Goal: Transaction & Acquisition: Obtain resource

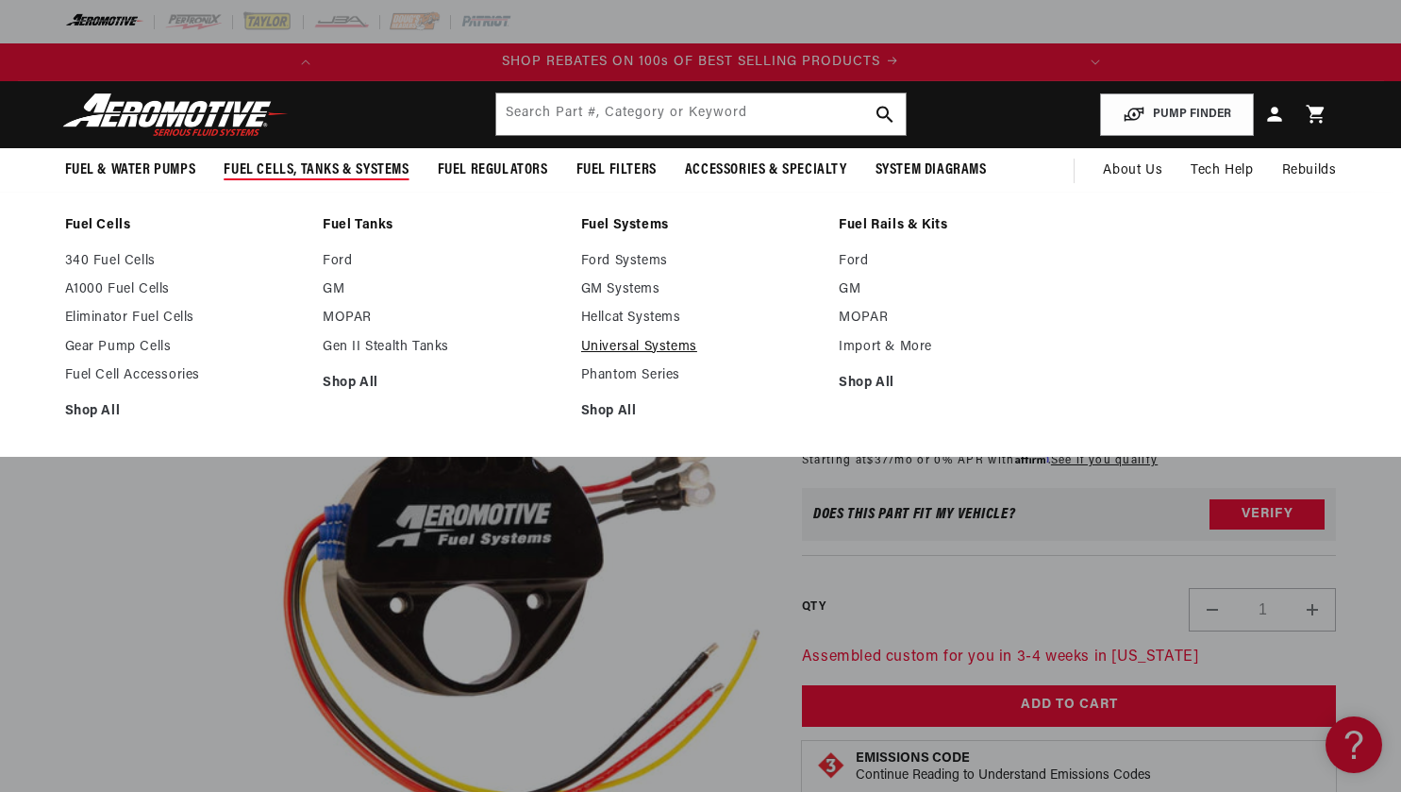
click at [633, 345] on link "Universal Systems" at bounding box center [701, 347] width 240 height 17
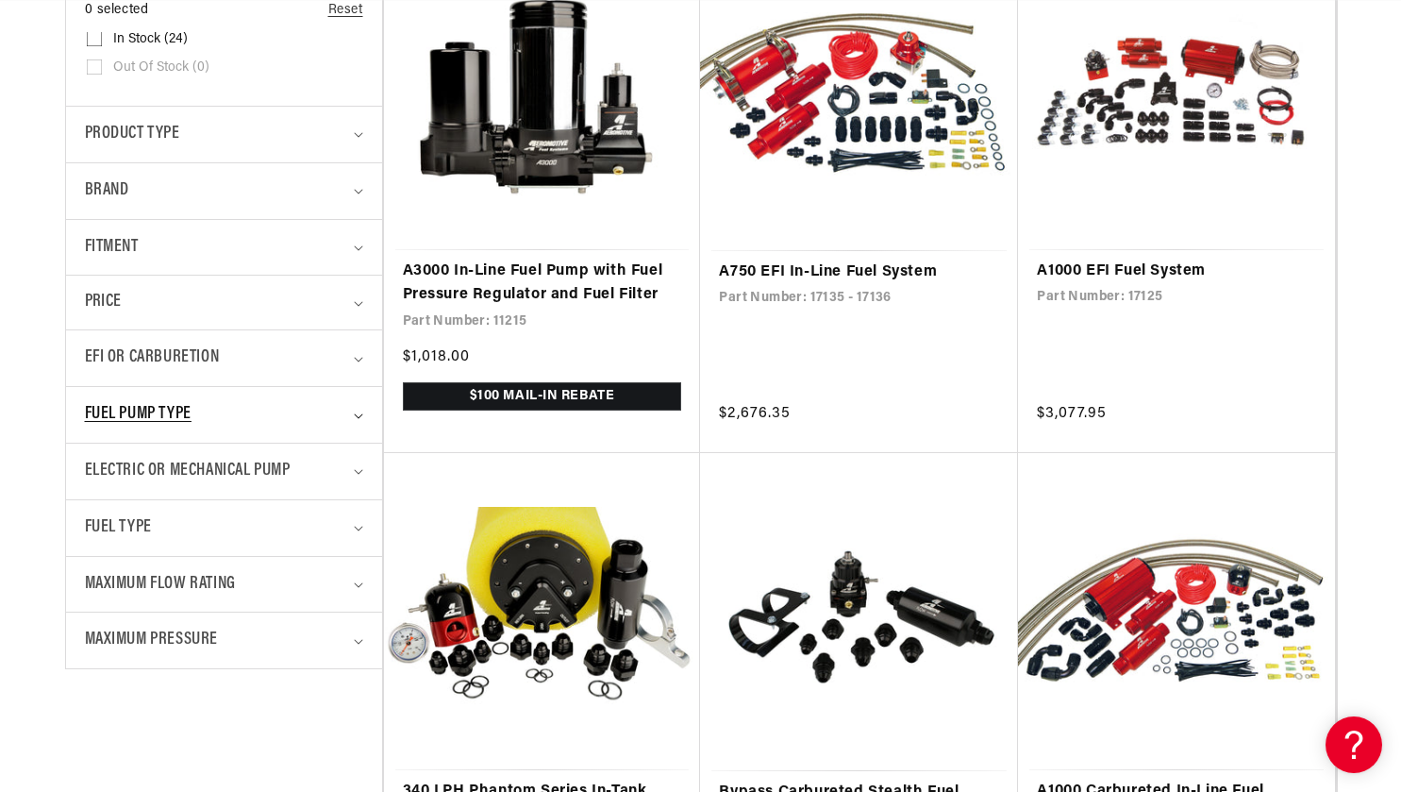
scroll to position [0, 746]
click at [188, 416] on span "Fuel Pump Type" at bounding box center [138, 414] width 107 height 27
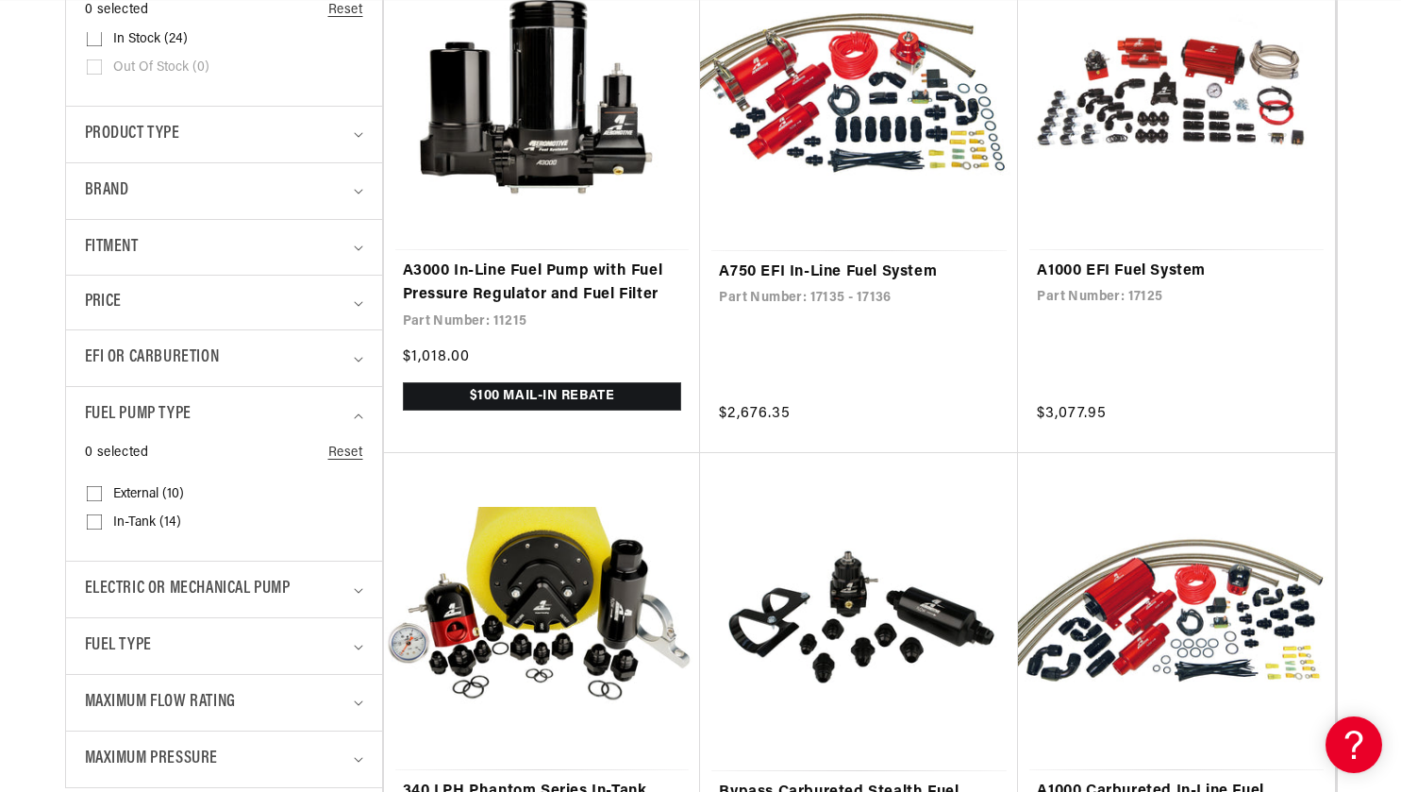
scroll to position [0, 0]
click at [142, 492] on span "External (10)" at bounding box center [148, 494] width 71 height 17
click at [102, 492] on input "External (10) External (10 products)" at bounding box center [94, 497] width 15 height 15
checkbox input "true"
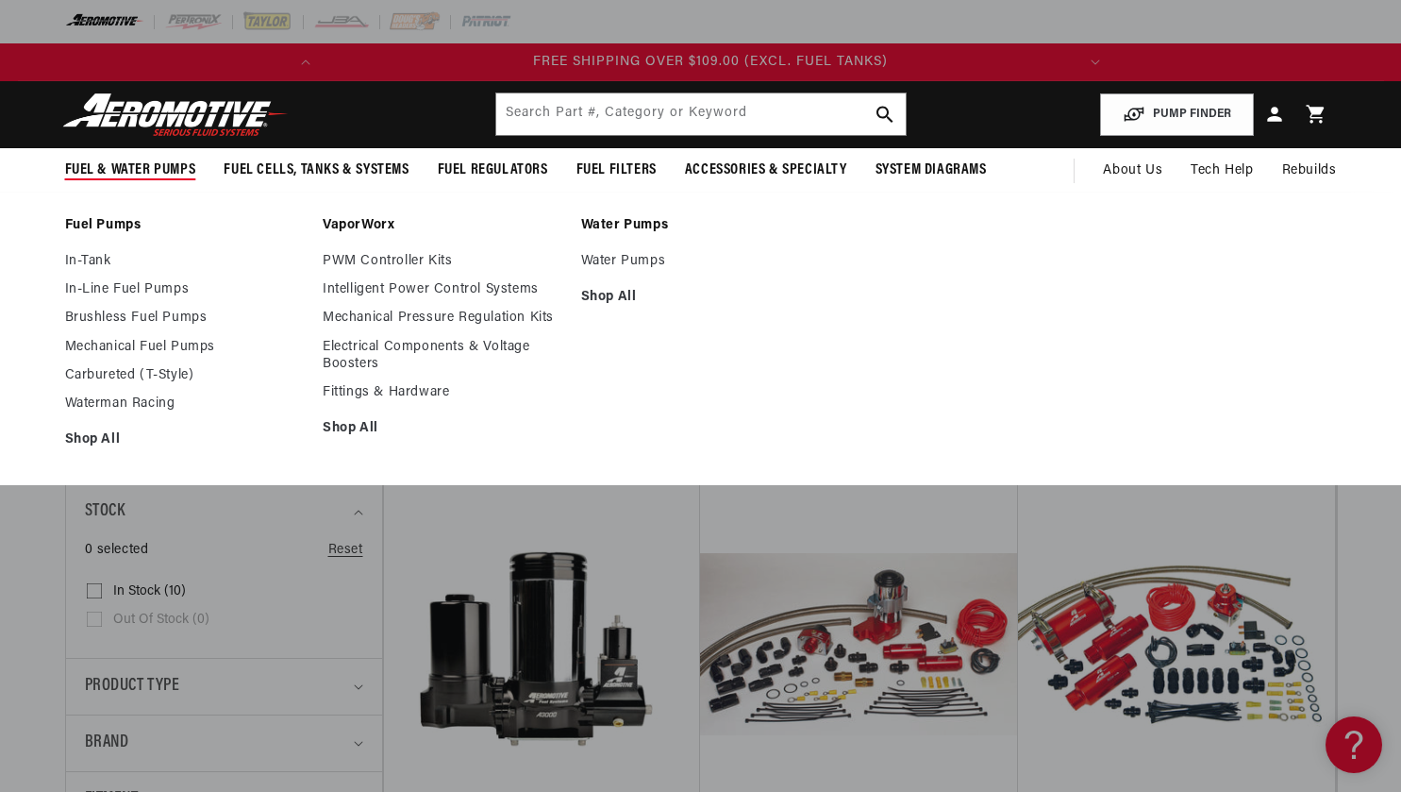
scroll to position [0, 746]
click at [103, 314] on link "Brushless Fuel Pumps" at bounding box center [185, 317] width 240 height 17
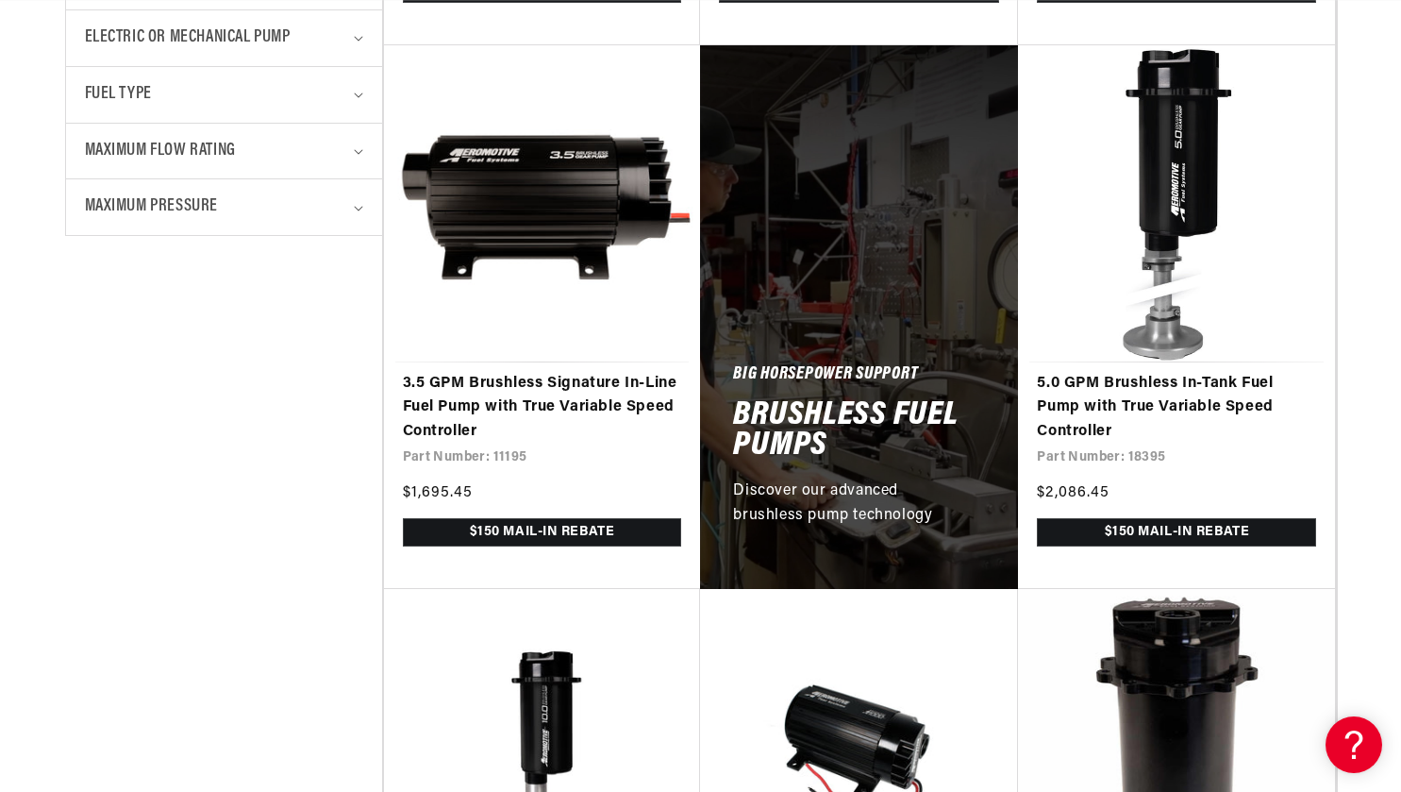
scroll to position [0, 746]
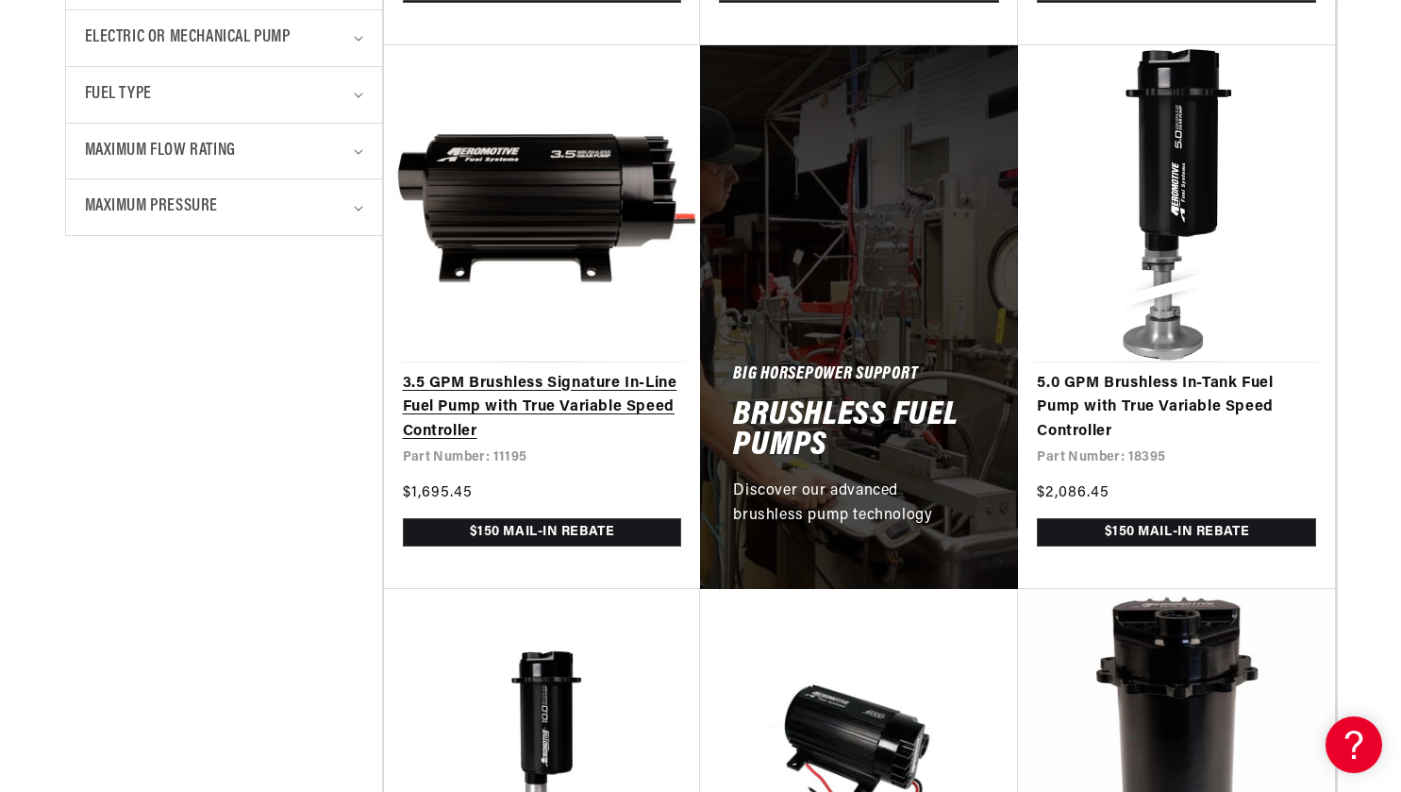
click at [509, 385] on link "3.5 GPM Brushless Signature In-Line Fuel Pump with True Variable Speed Controll…" at bounding box center [542, 408] width 279 height 73
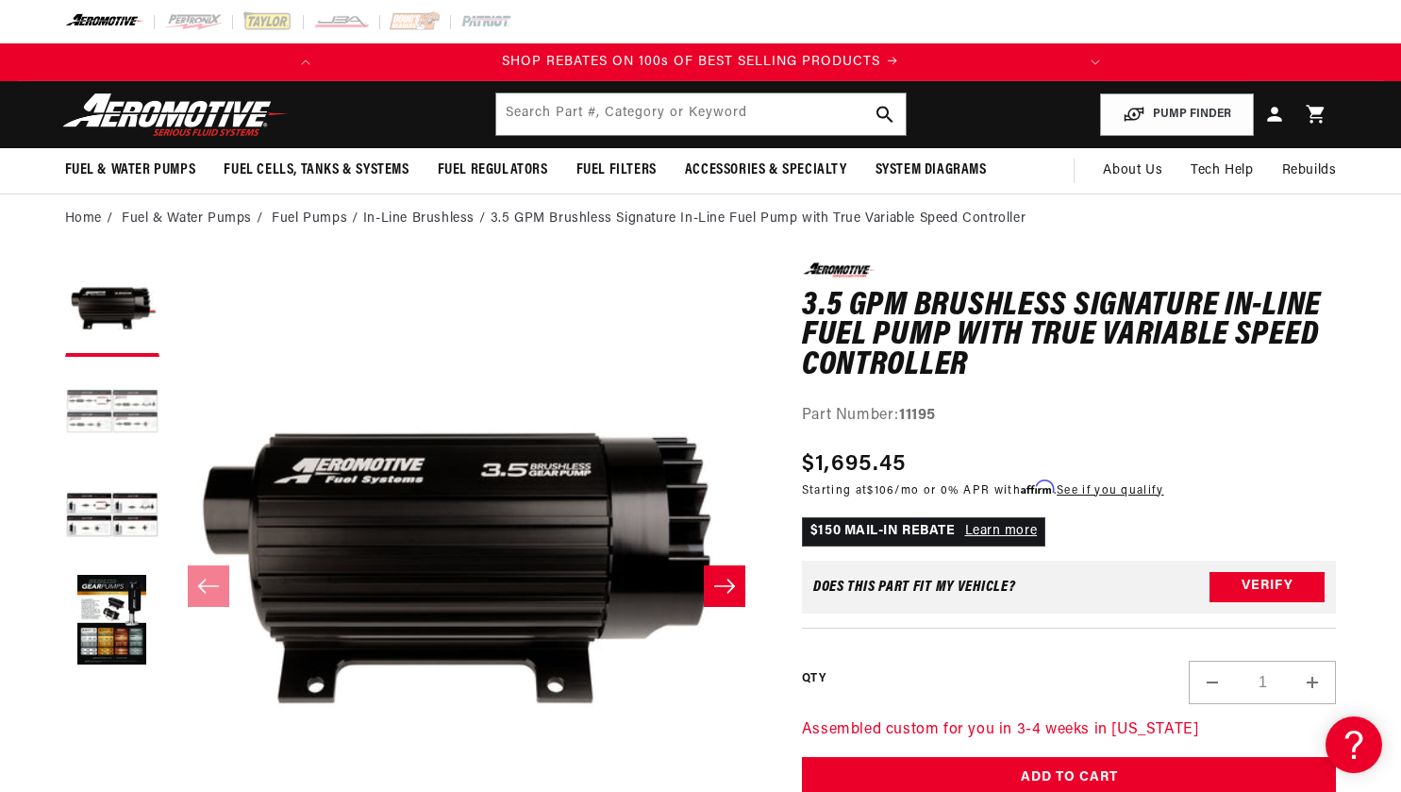
click at [118, 413] on button "Load image 2 in gallery view" at bounding box center [112, 413] width 94 height 94
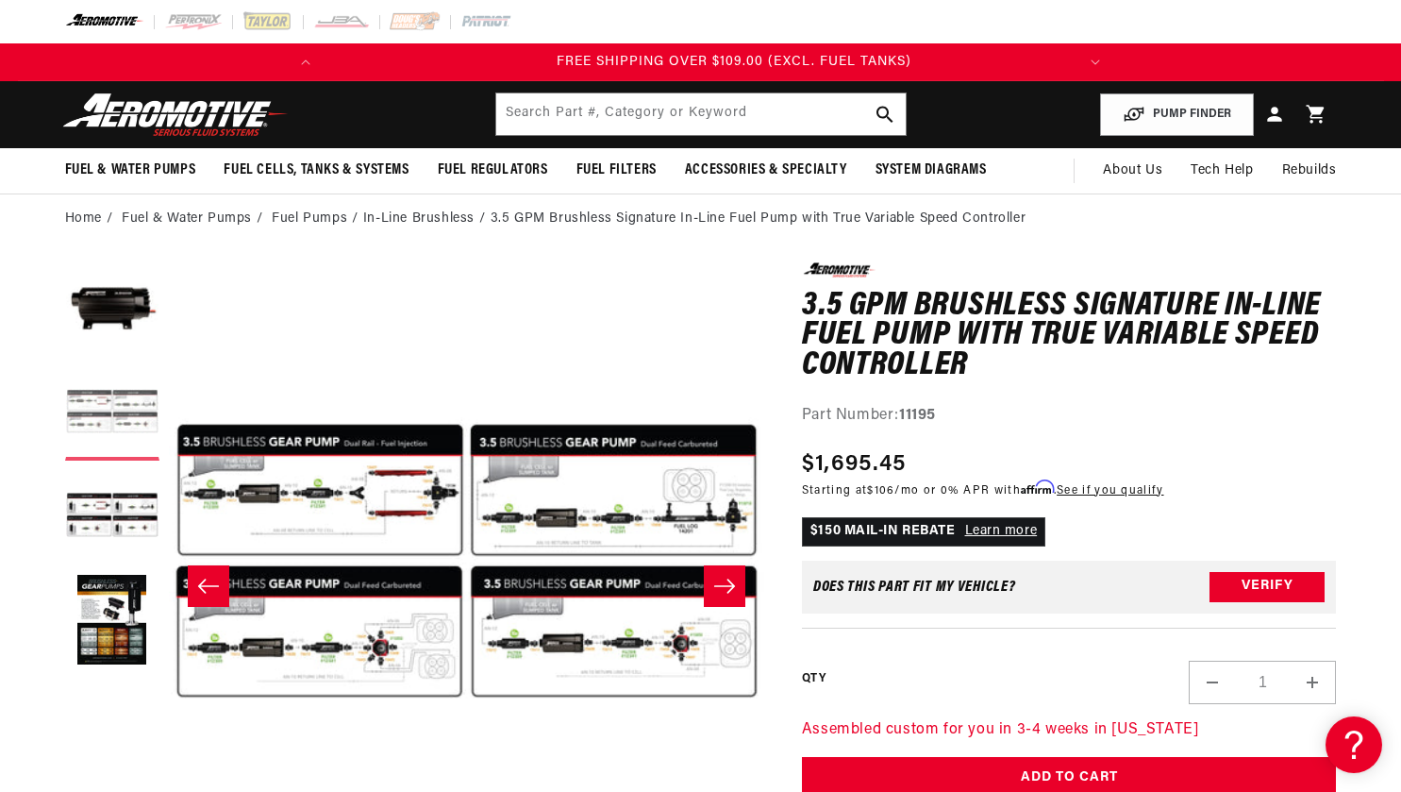
scroll to position [0, 746]
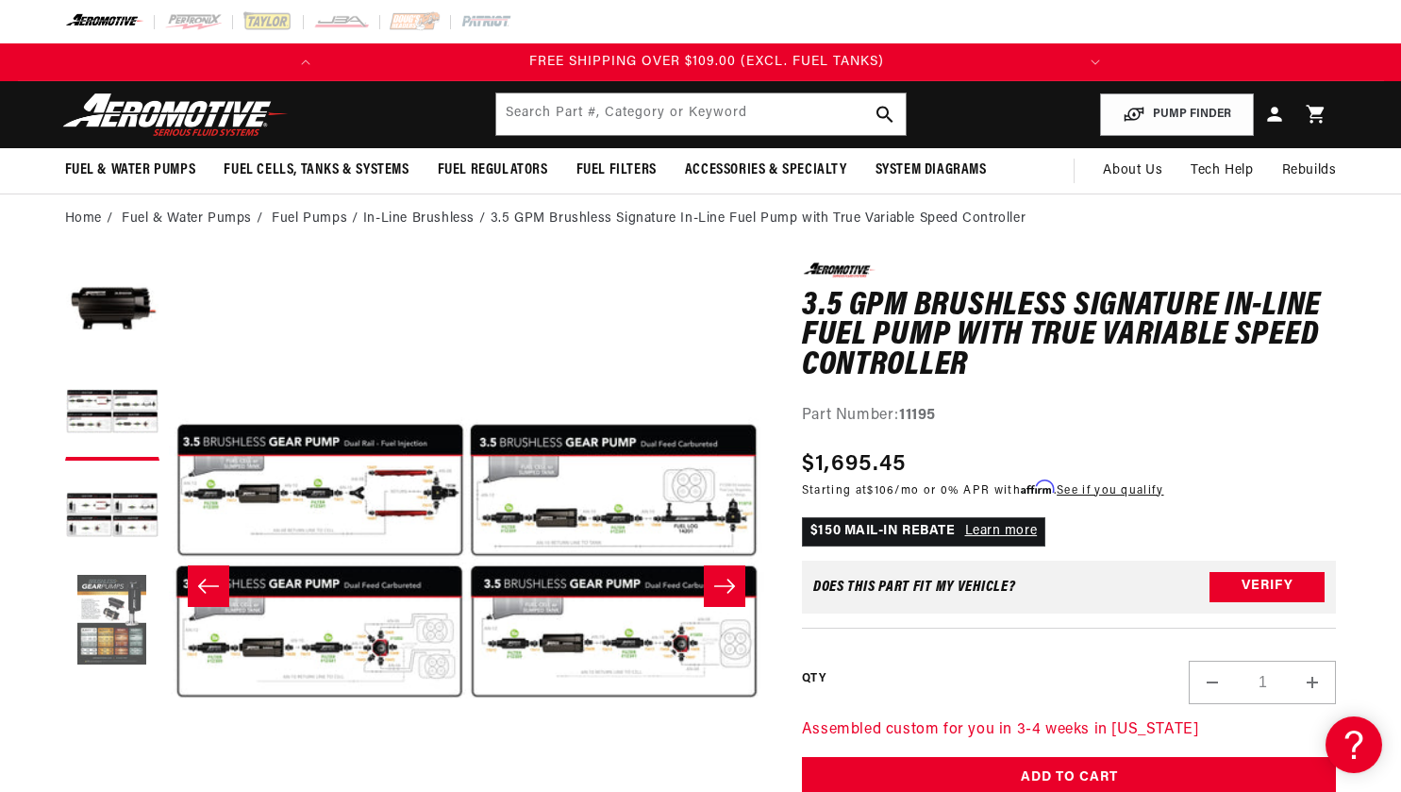
click at [113, 633] on button "Load image 4 in gallery view" at bounding box center [112, 621] width 94 height 94
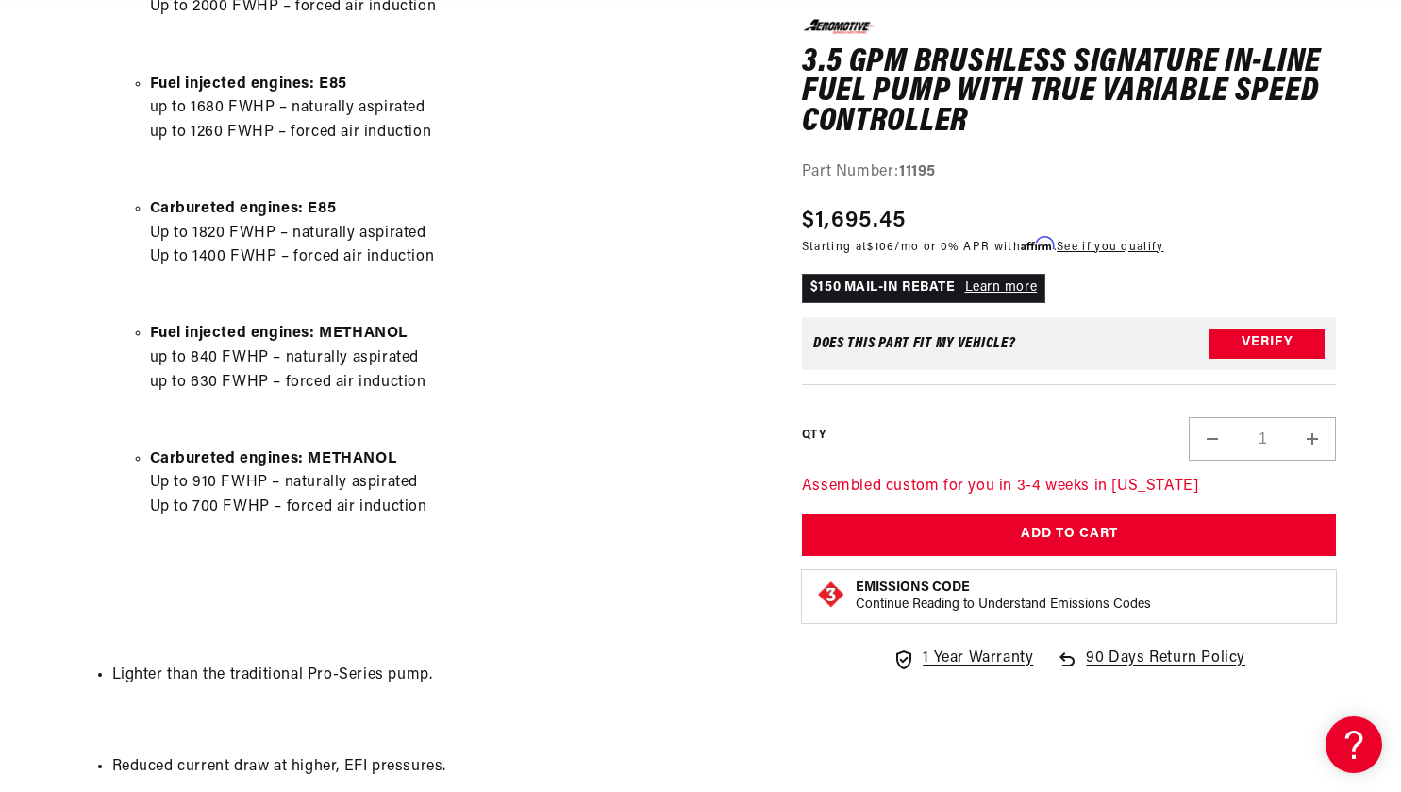
scroll to position [0, 0]
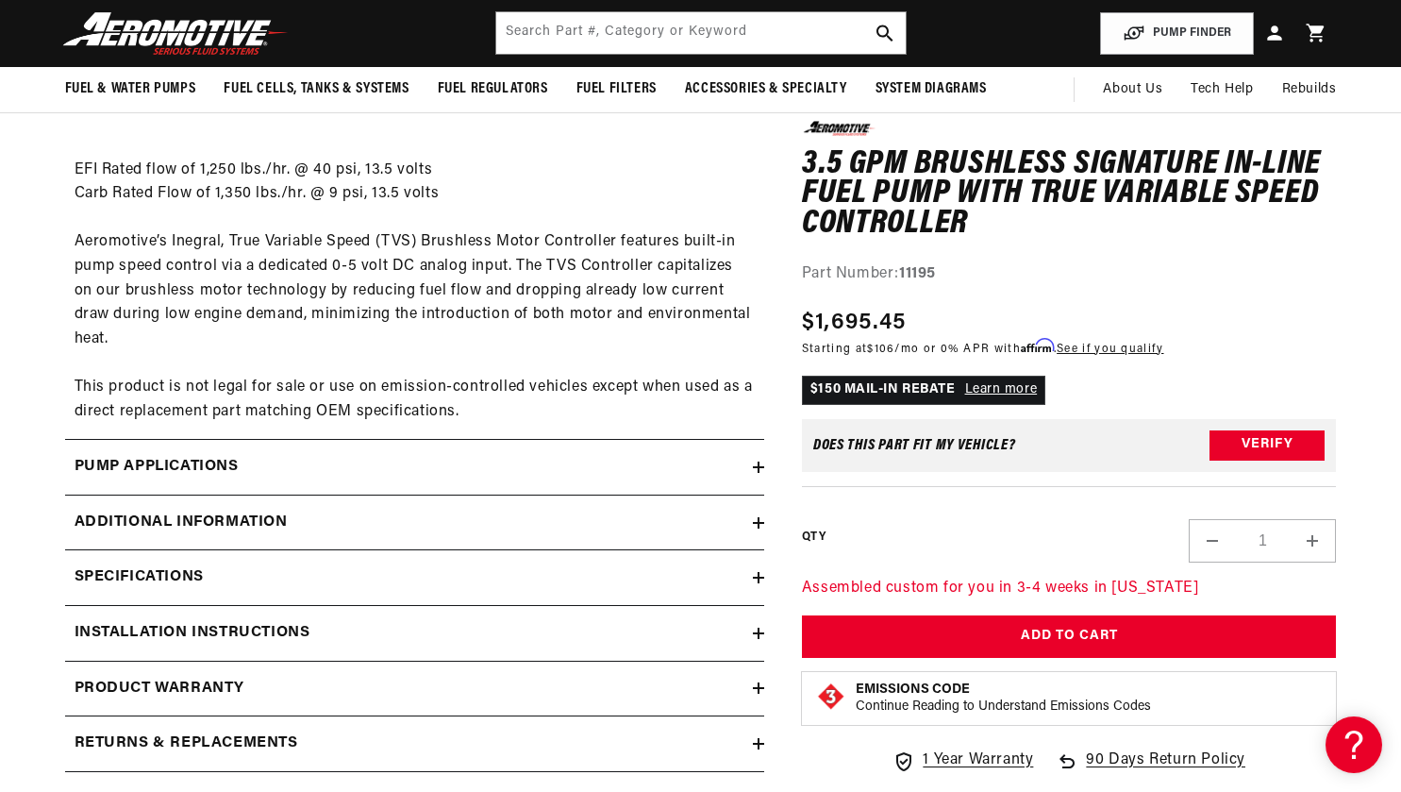
click at [754, 469] on icon at bounding box center [758, 466] width 11 height 11
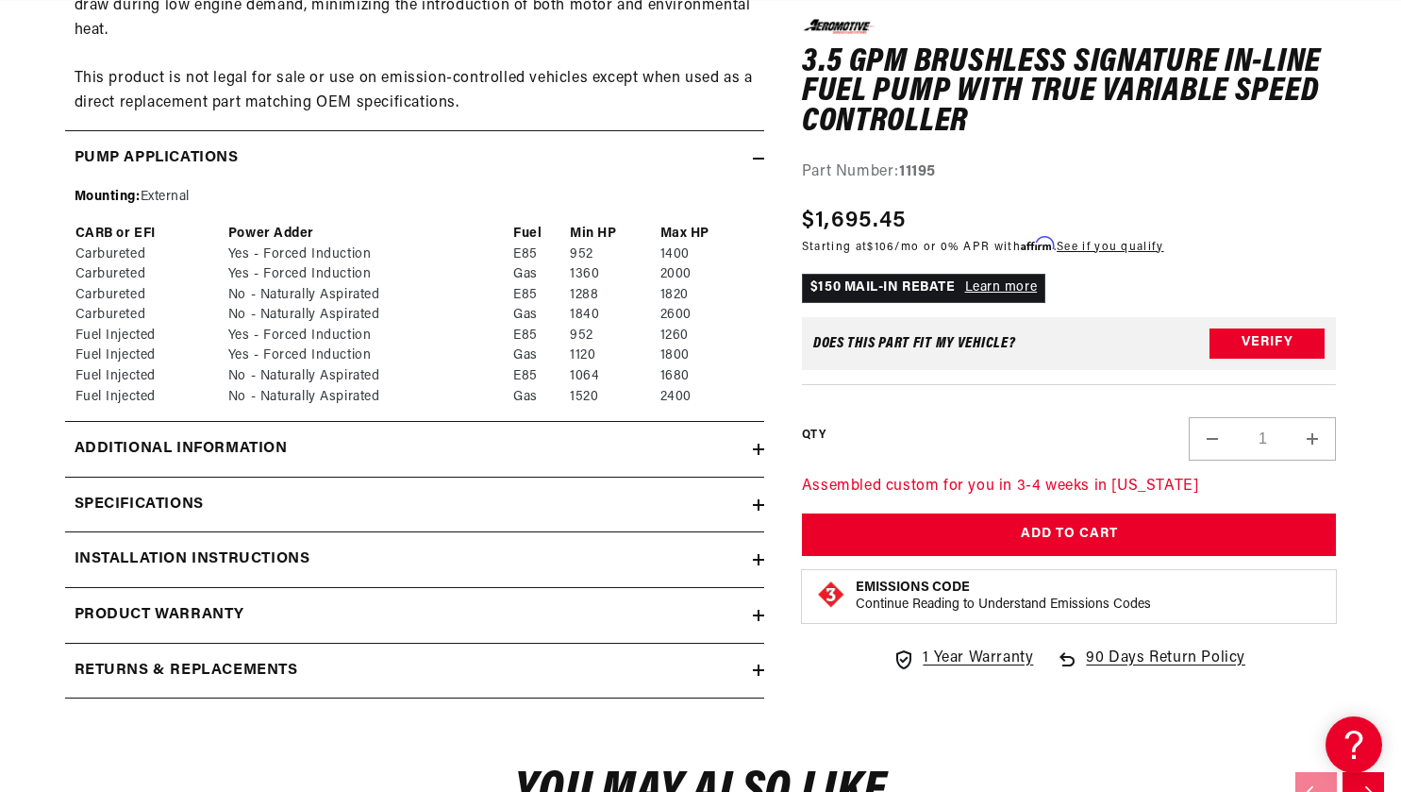
click at [759, 451] on icon at bounding box center [759, 448] width 0 height 11
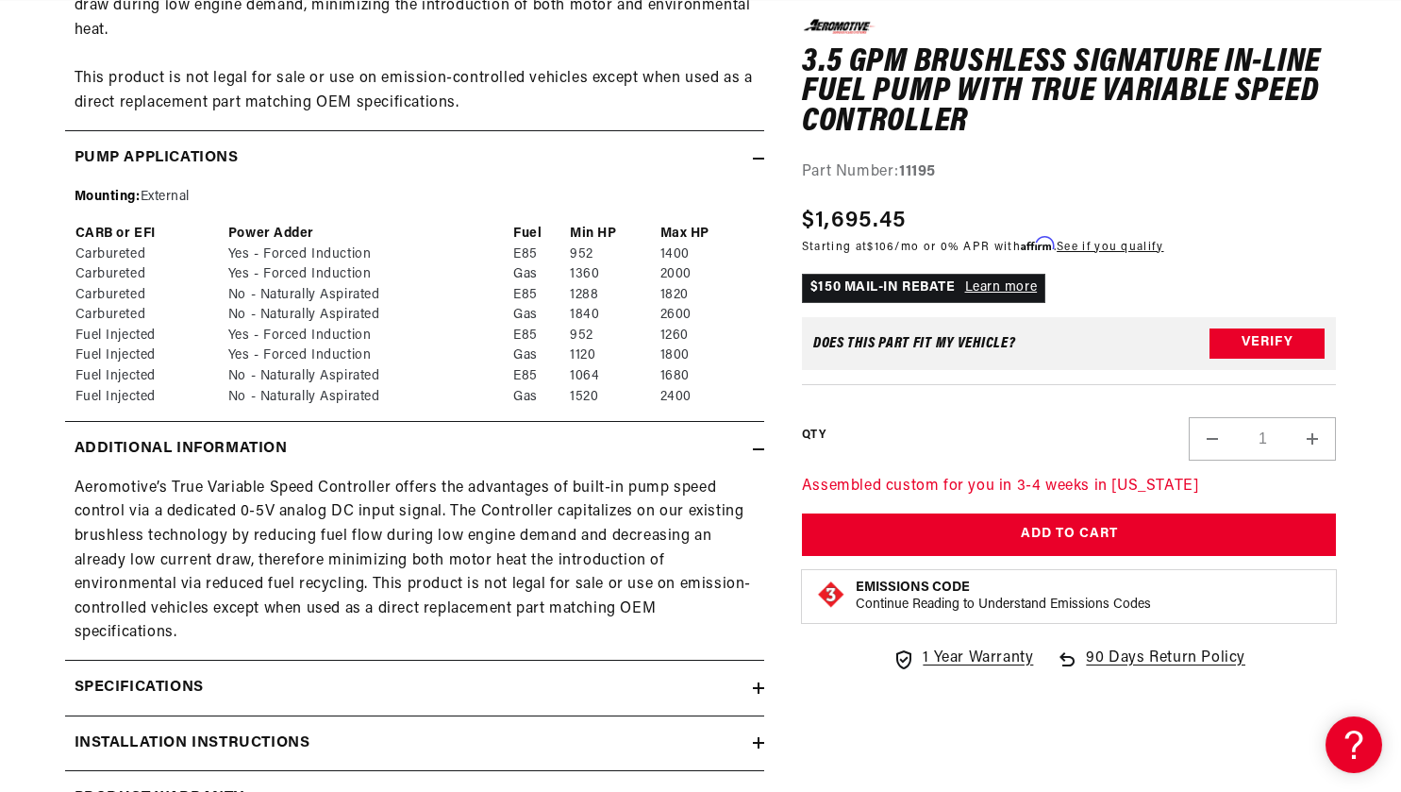
click at [754, 690] on icon at bounding box center [758, 687] width 11 height 11
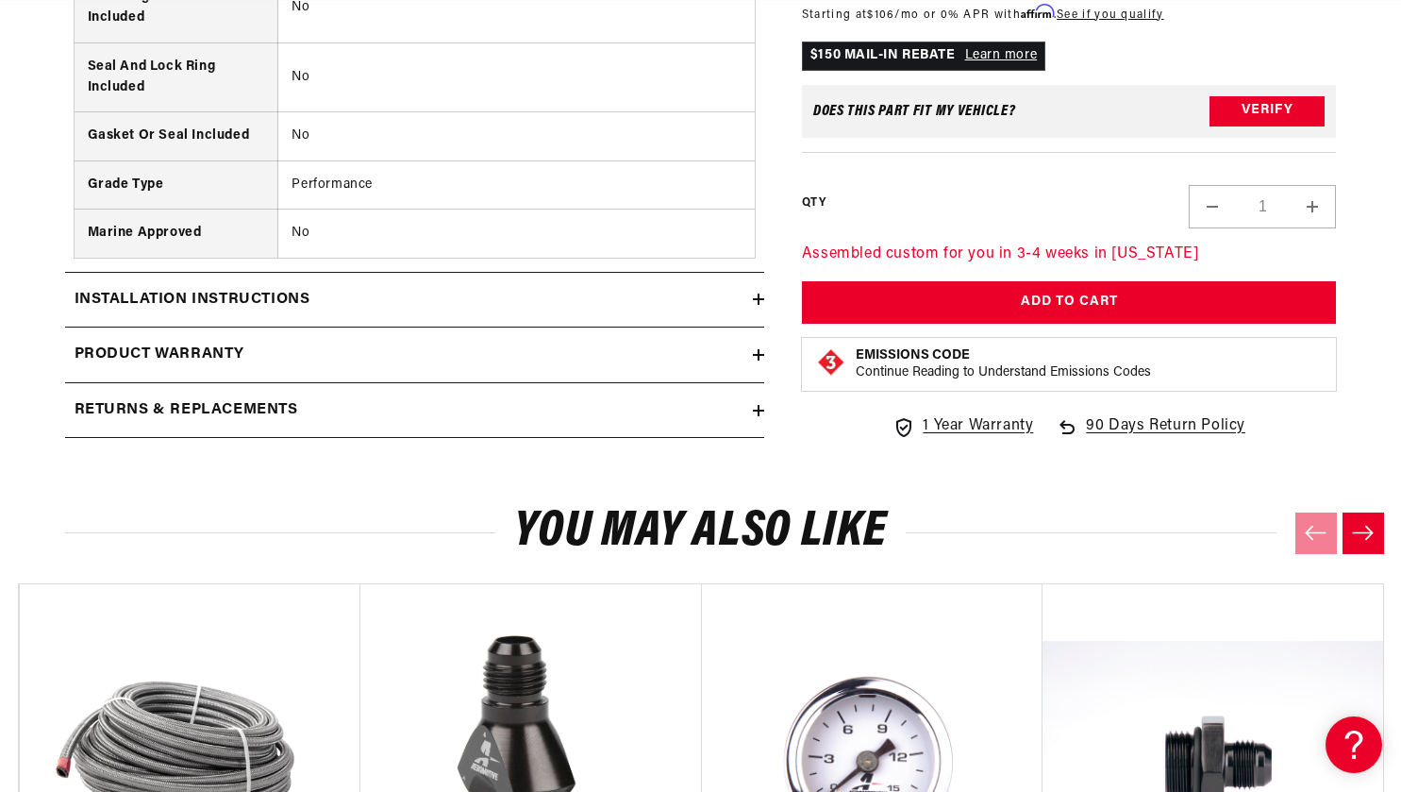
click at [755, 296] on icon at bounding box center [758, 298] width 11 height 11
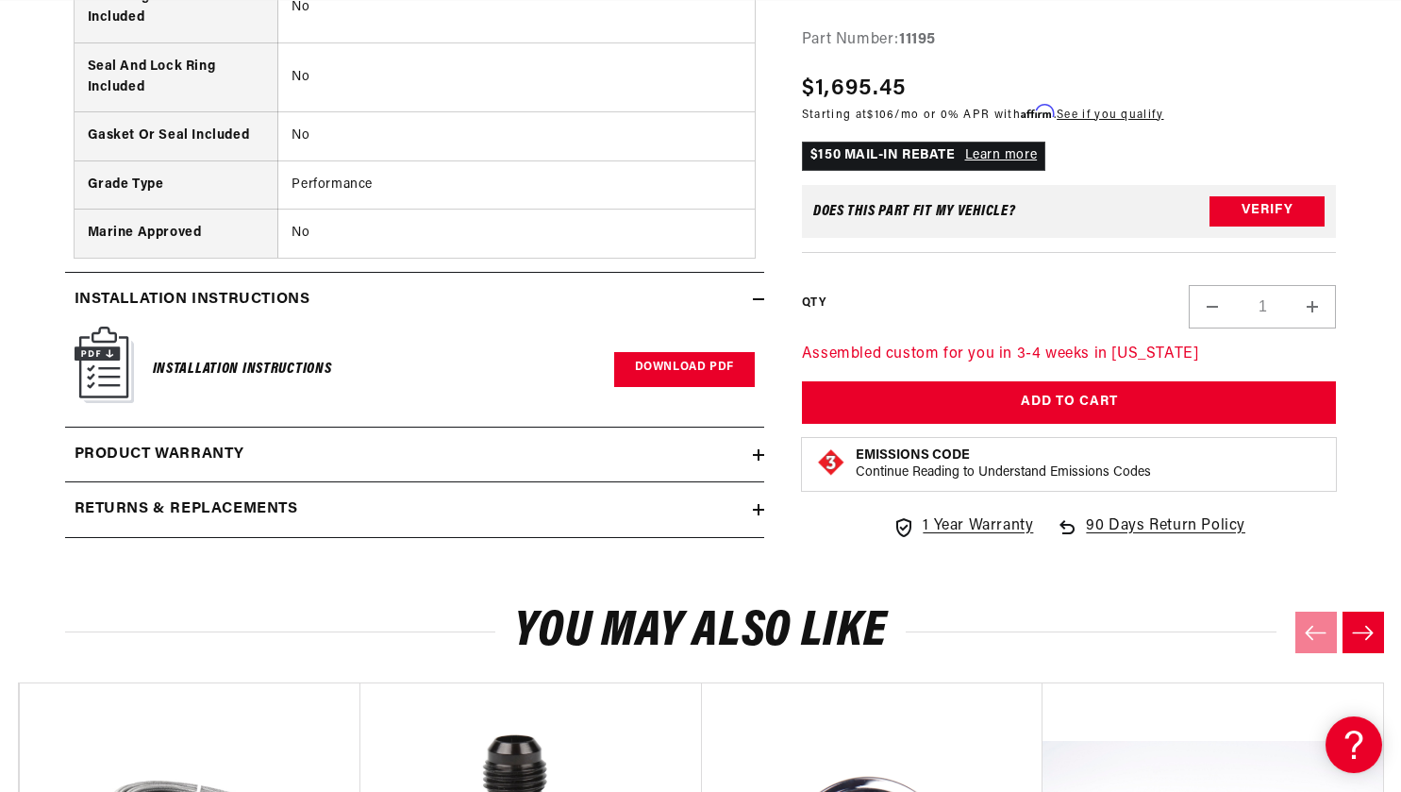
click at [665, 361] on link "Download PDF" at bounding box center [684, 369] width 141 height 35
